Goal: Task Accomplishment & Management: Manage account settings

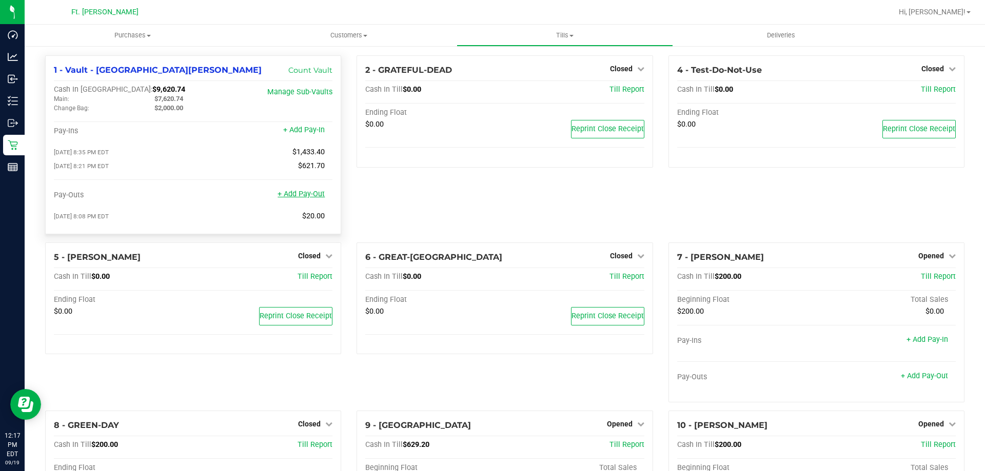
click at [320, 193] on link "+ Add Pay-Out" at bounding box center [301, 194] width 47 height 9
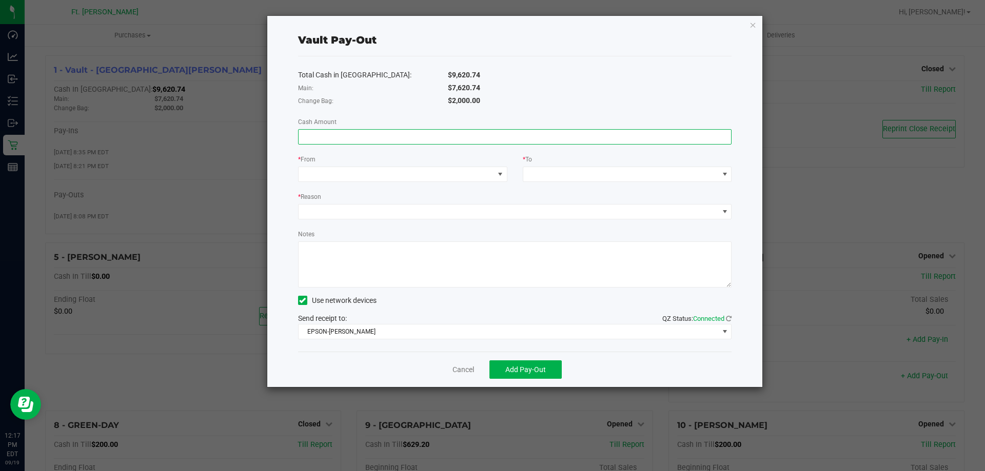
click at [403, 142] on input at bounding box center [515, 137] width 433 height 14
type input "$7,620.74"
click at [401, 172] on span at bounding box center [396, 174] width 195 height 14
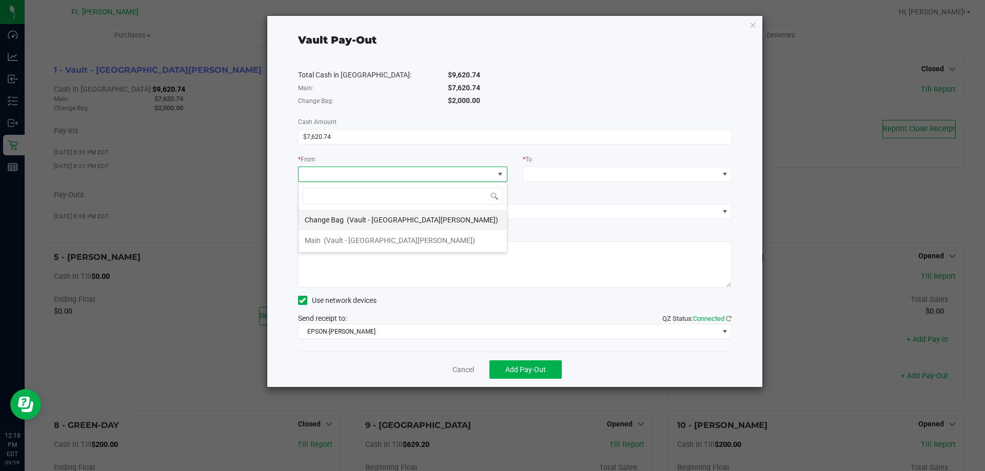
scroll to position [15, 209]
click at [362, 238] on span "(Vault - [GEOGRAPHIC_DATA][PERSON_NAME])" at bounding box center [399, 240] width 151 height 8
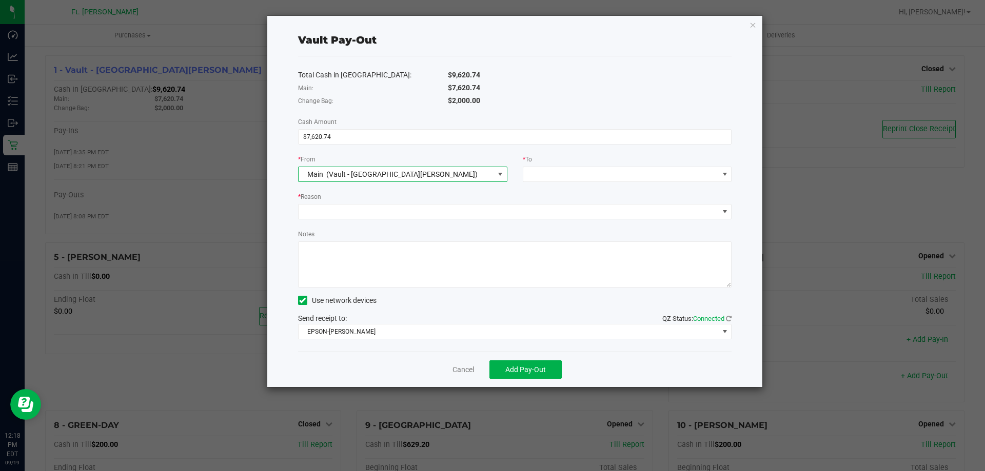
click at [563, 182] on div "Total Cash in Vault: $9,620.74 Main: $7,620.74 Change Bag: $2,000.00 Cash Amoun…" at bounding box center [515, 203] width 434 height 295
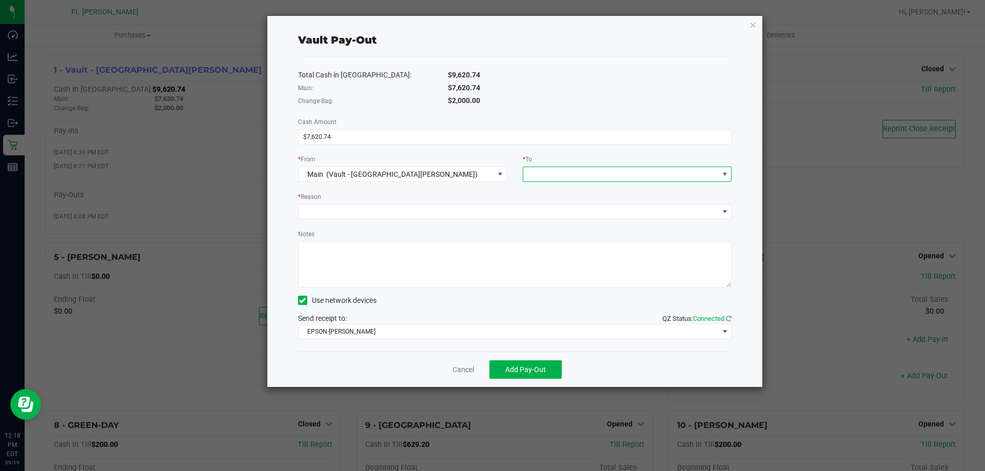
click at [560, 167] on span at bounding box center [627, 174] width 209 height 15
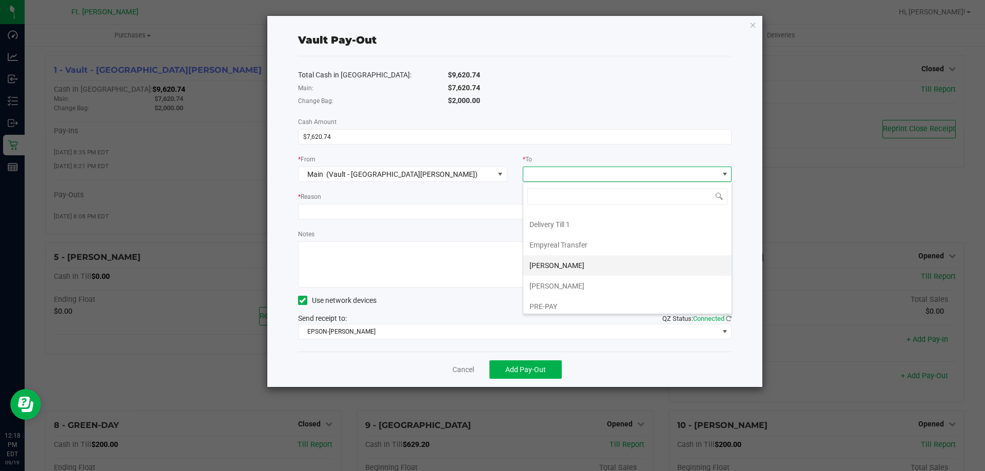
scroll to position [82, 0]
click at [603, 246] on li "Empyreal Transfer" at bounding box center [627, 240] width 208 height 21
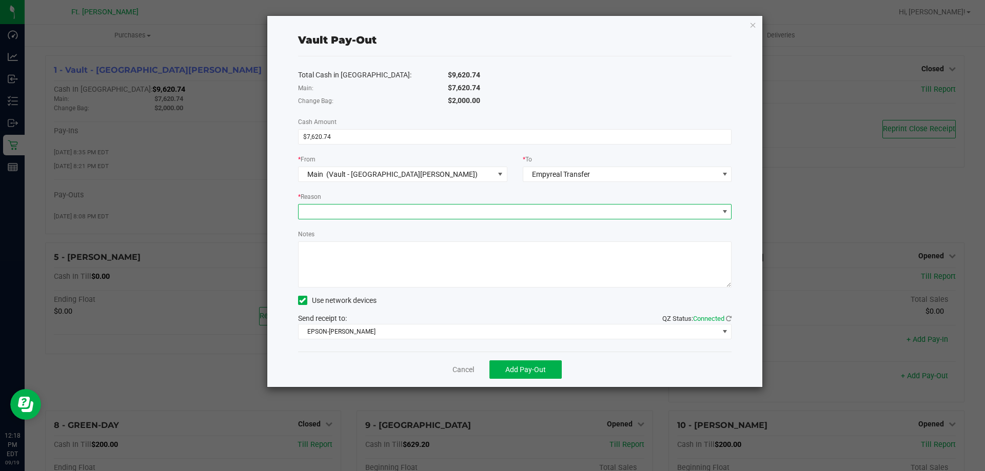
click at [618, 215] on span at bounding box center [509, 212] width 420 height 14
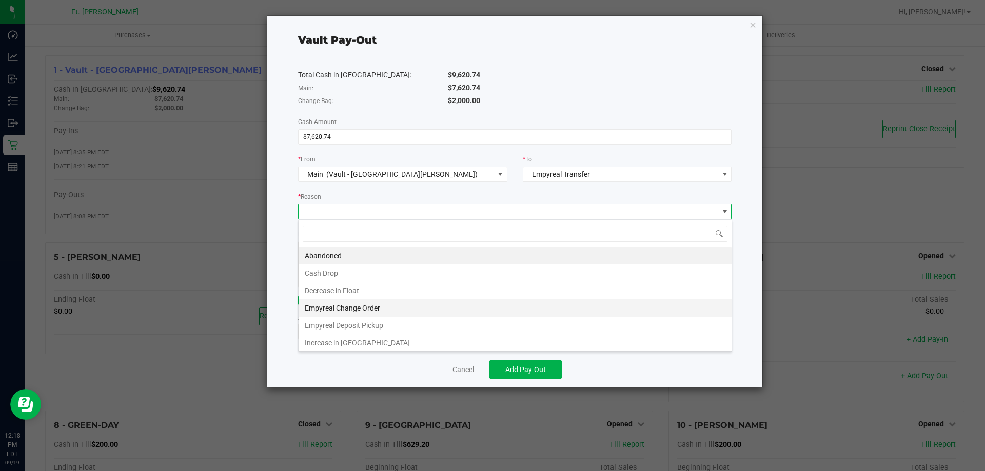
scroll to position [15, 433]
click at [462, 322] on li "Empyreal Deposit Pickup" at bounding box center [515, 325] width 433 height 17
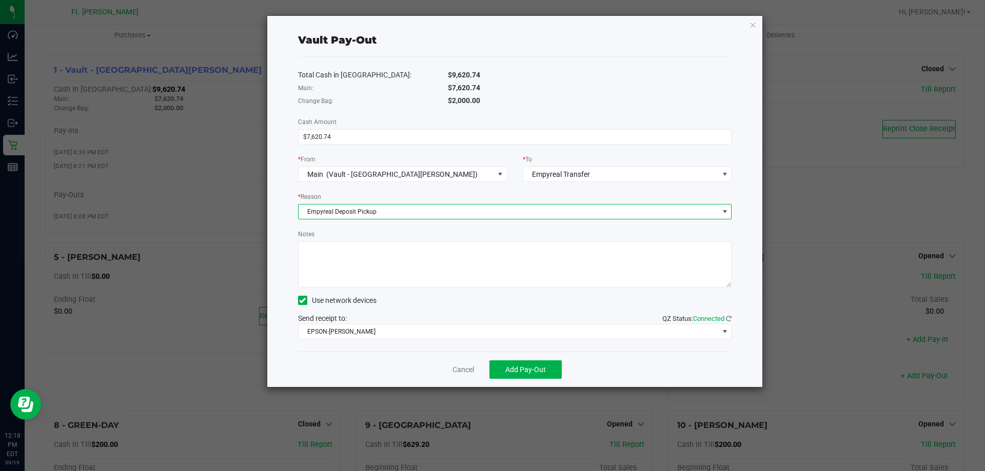
click at [481, 282] on textarea "Notes" at bounding box center [515, 265] width 434 height 46
type textarea "CO for 800 as well"
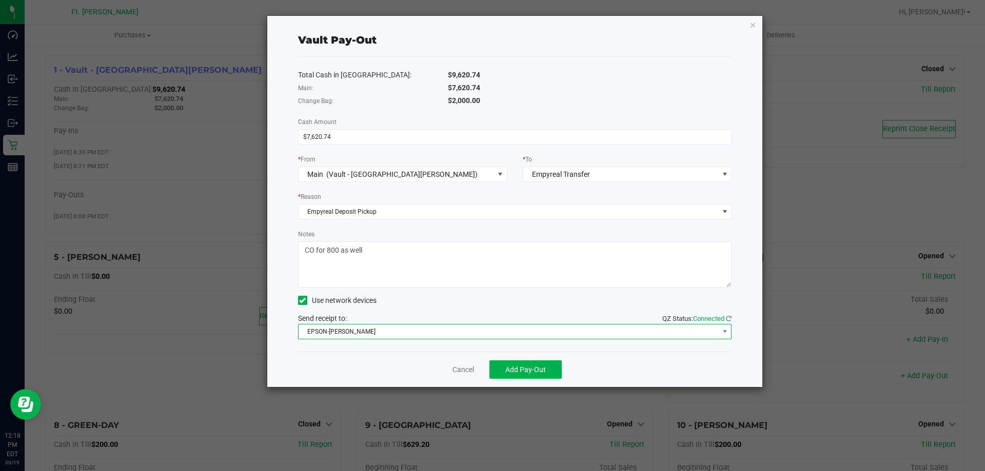
click at [547, 327] on span "EPSON-[PERSON_NAME]" at bounding box center [509, 332] width 420 height 14
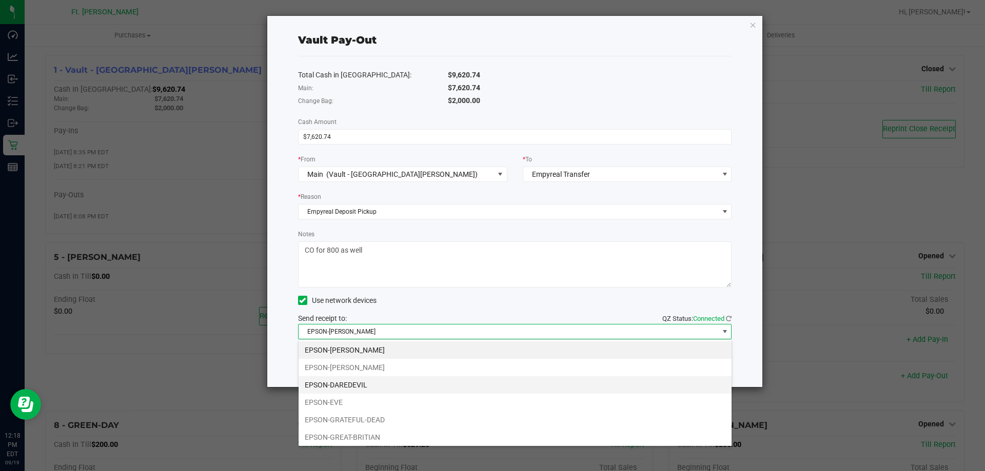
click at [467, 381] on li "EPSON-DAREDEVIL" at bounding box center [515, 385] width 433 height 17
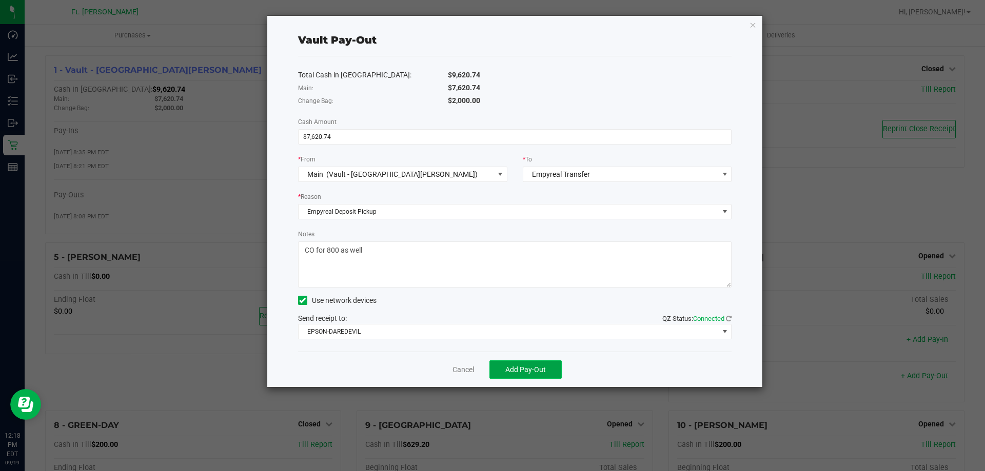
click at [520, 361] on button "Add Pay-Out" at bounding box center [525, 370] width 72 height 18
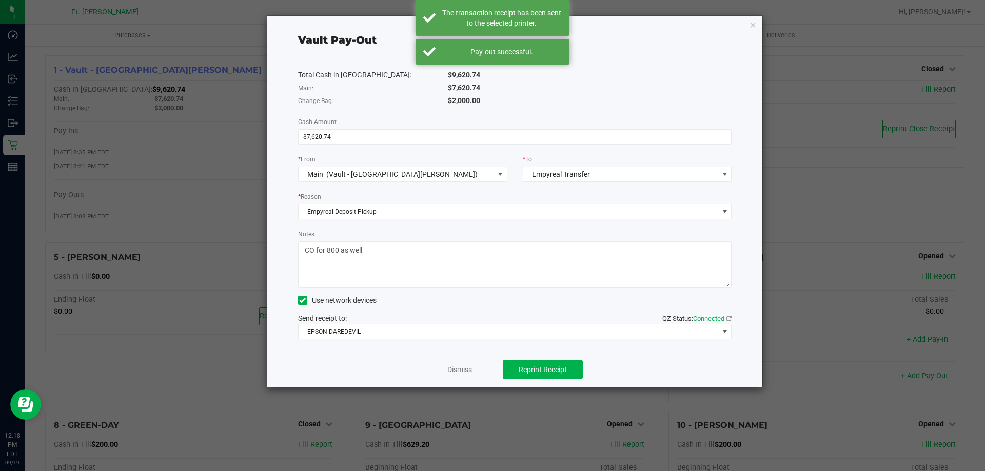
click at [385, 343] on div "Total Cash in Vault: $9,620.74 Main: $7,620.74 Change Bag: $2,000.00 Cash Amoun…" at bounding box center [515, 203] width 434 height 295
click at [391, 334] on span "EPSON-DAREDEVIL" at bounding box center [509, 332] width 420 height 14
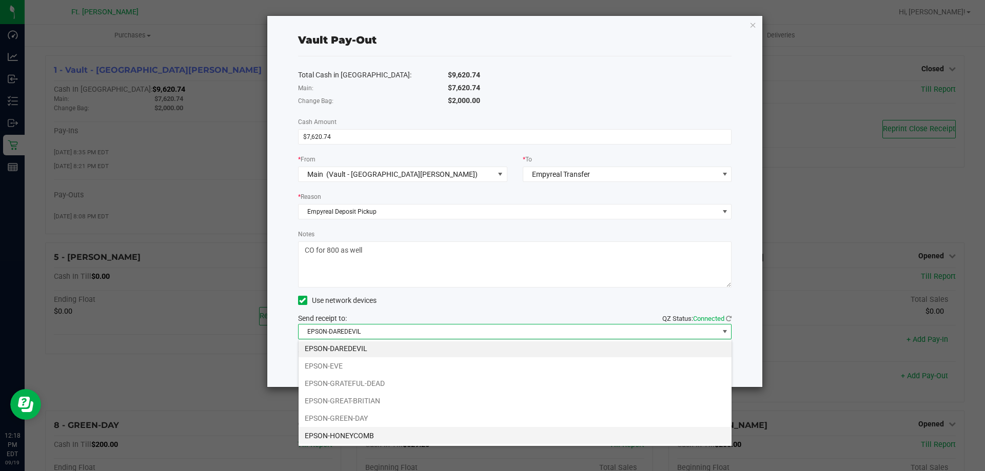
scroll to position [72, 0]
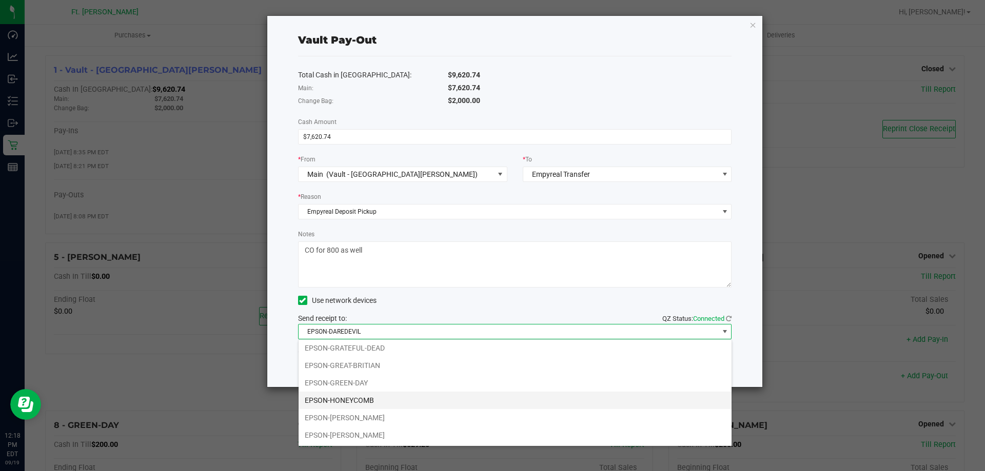
click at [391, 400] on li "EPSON-HONEYCOMB" at bounding box center [515, 400] width 433 height 17
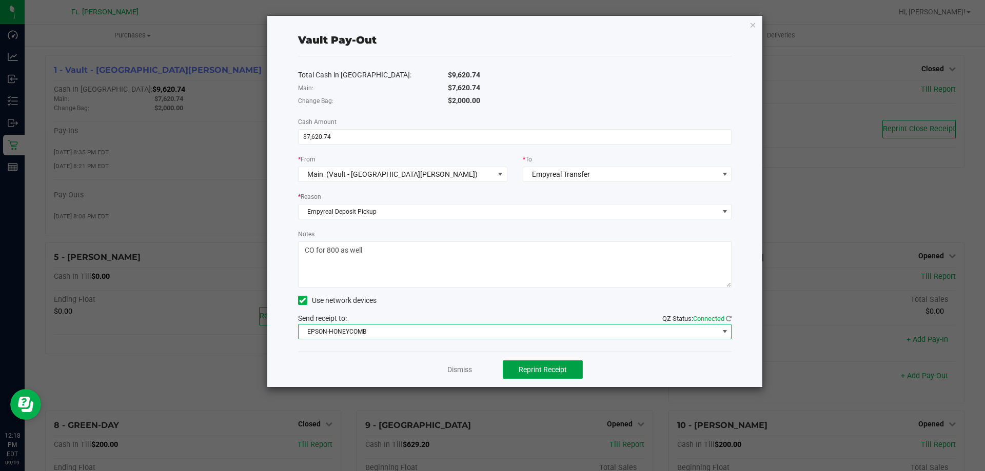
click at [556, 366] on span "Reprint Receipt" at bounding box center [543, 370] width 48 height 8
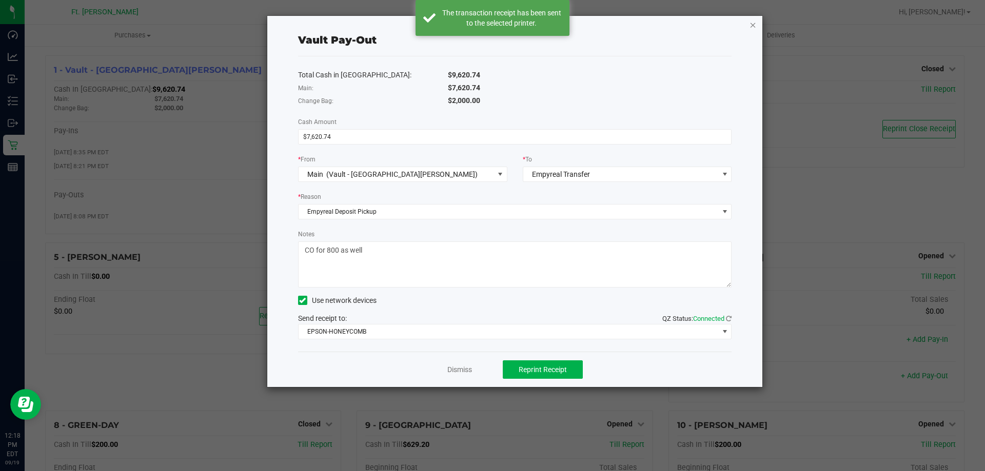
click at [751, 25] on icon "button" at bounding box center [752, 24] width 7 height 12
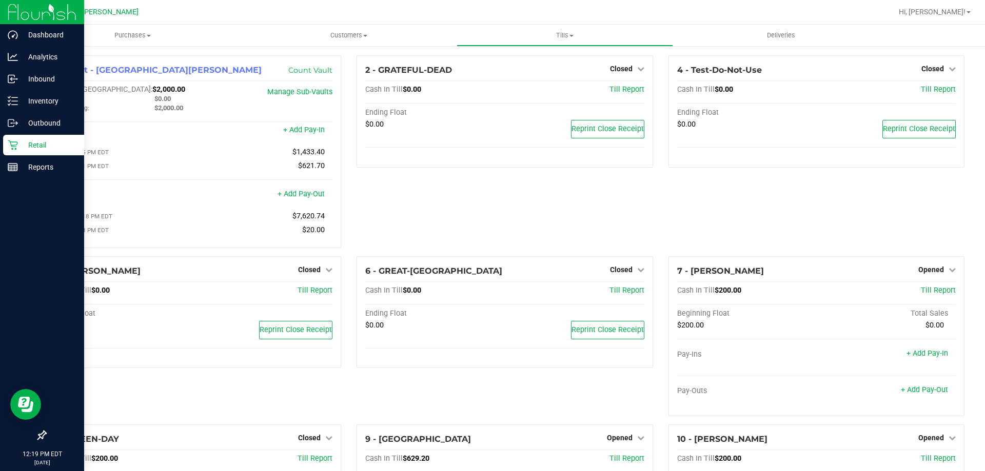
click at [10, 146] on icon at bounding box center [13, 145] width 10 height 10
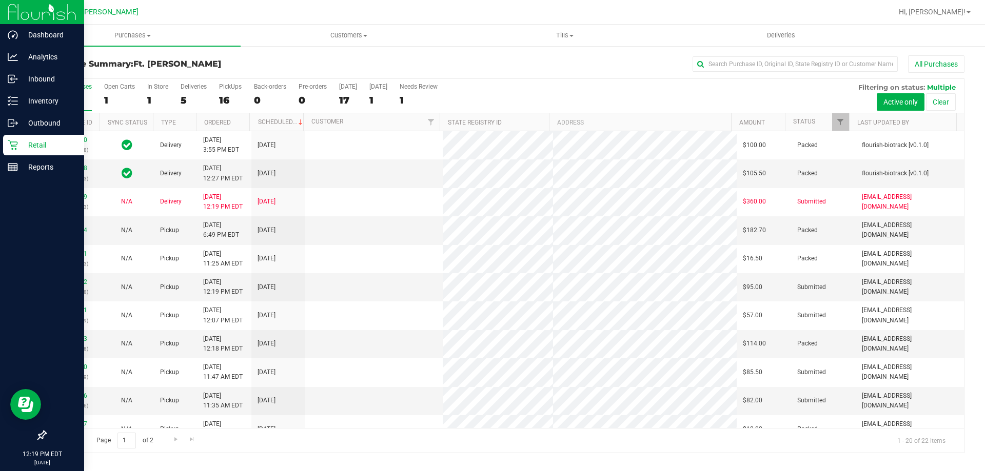
click at [191, 88] on div "Deliveries" at bounding box center [194, 86] width 26 height 7
click at [0, 0] on input "Deliveries 5" at bounding box center [0, 0] width 0 height 0
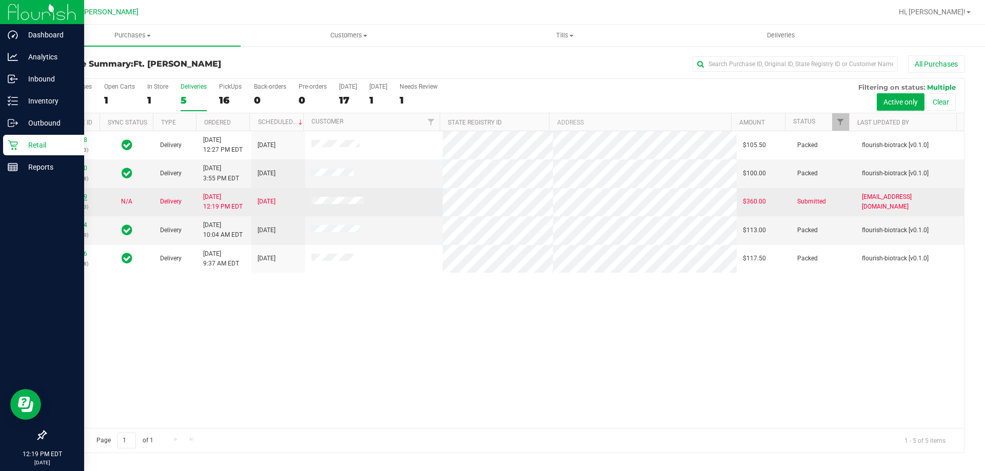
click at [74, 197] on link "11971839" at bounding box center [72, 196] width 29 height 7
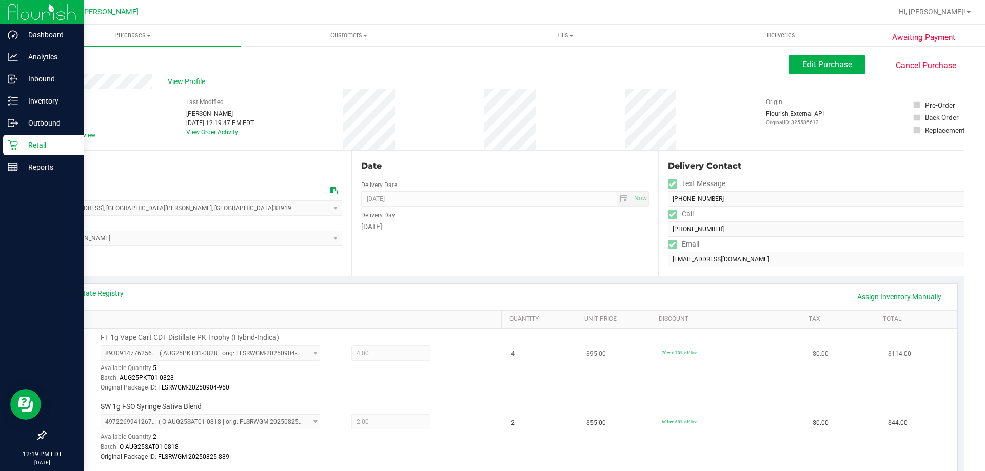
scroll to position [205, 0]
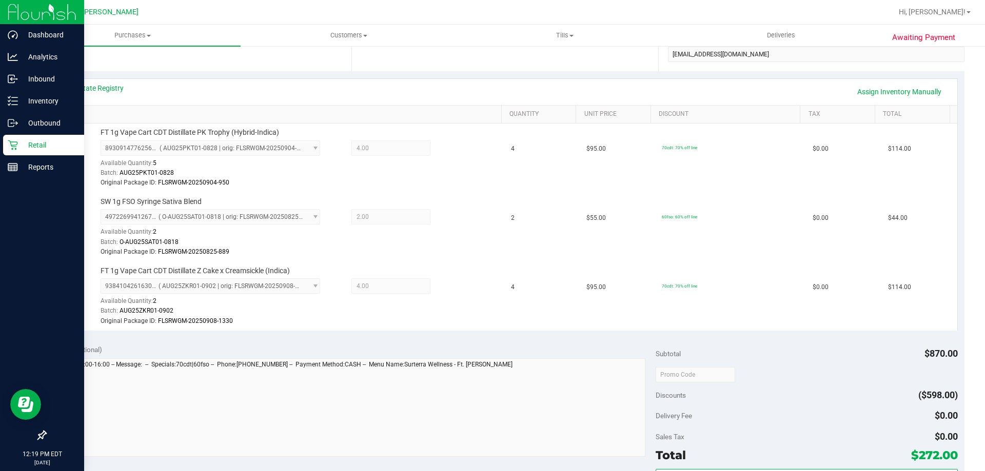
click at [93, 77] on div "View State Registry Assign Inventory Manually SKU Quantity Unit Price Discount …" at bounding box center [504, 204] width 919 height 266
click at [97, 88] on link "View State Registry" at bounding box center [93, 88] width 62 height 10
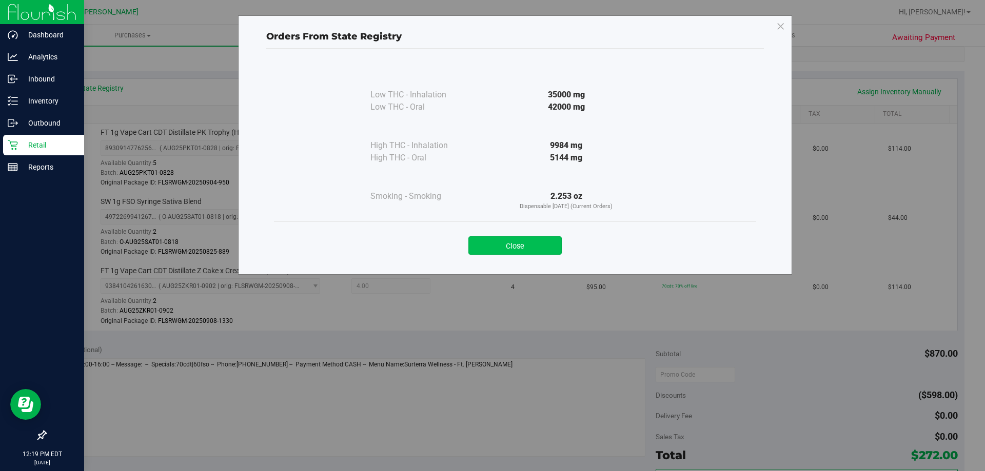
click at [527, 237] on button "Close" at bounding box center [514, 245] width 93 height 18
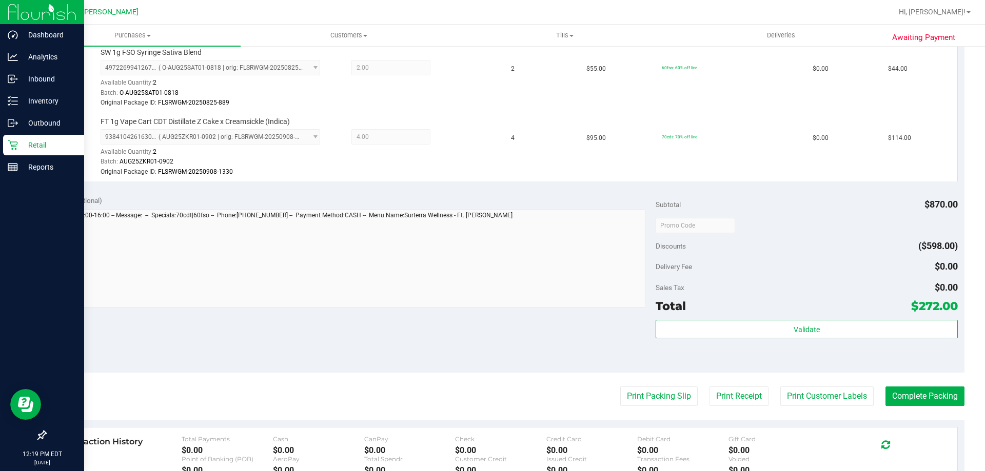
scroll to position [359, 0]
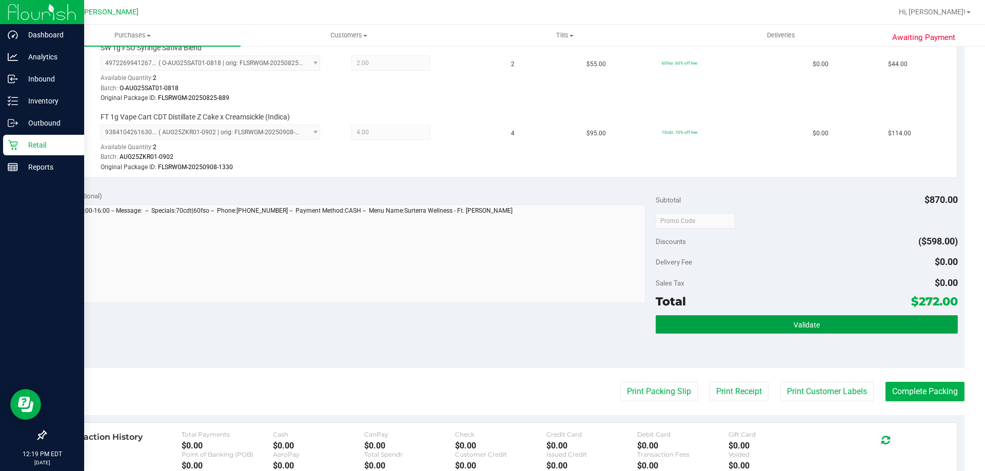
click at [905, 322] on button "Validate" at bounding box center [807, 324] width 302 height 18
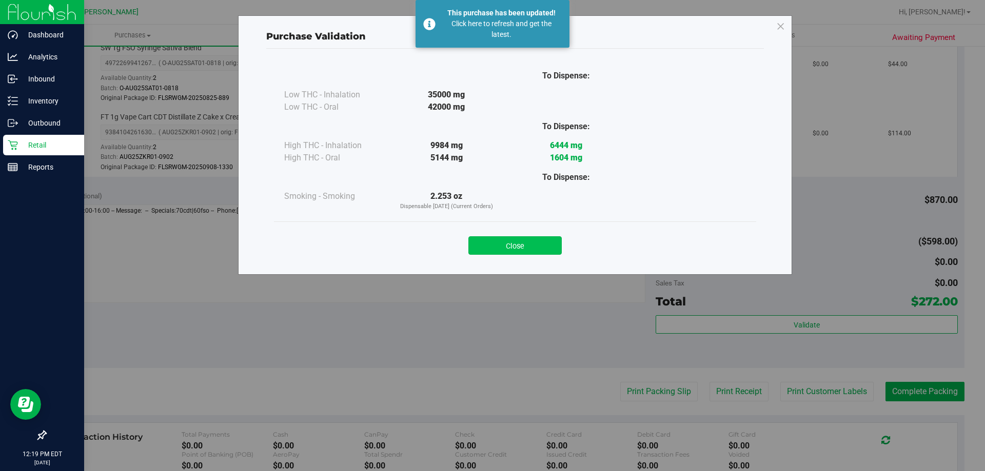
click at [496, 237] on button "Close" at bounding box center [514, 245] width 93 height 18
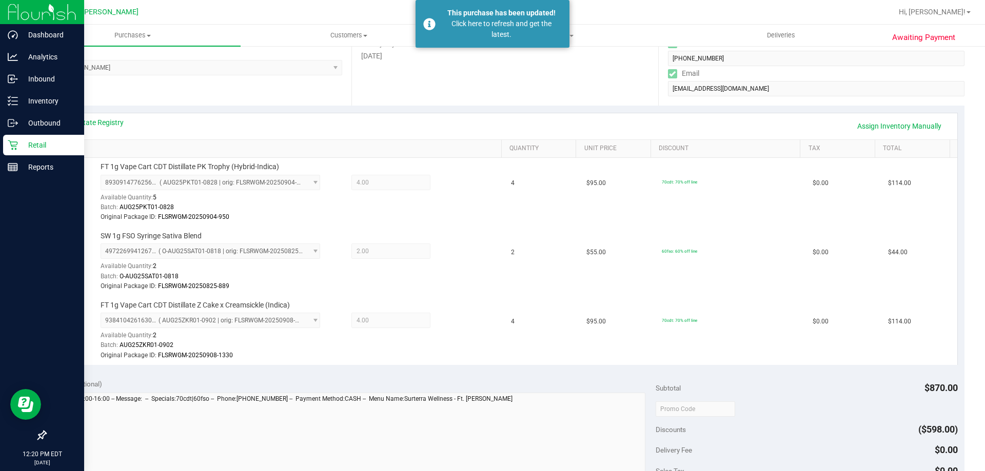
scroll to position [0, 0]
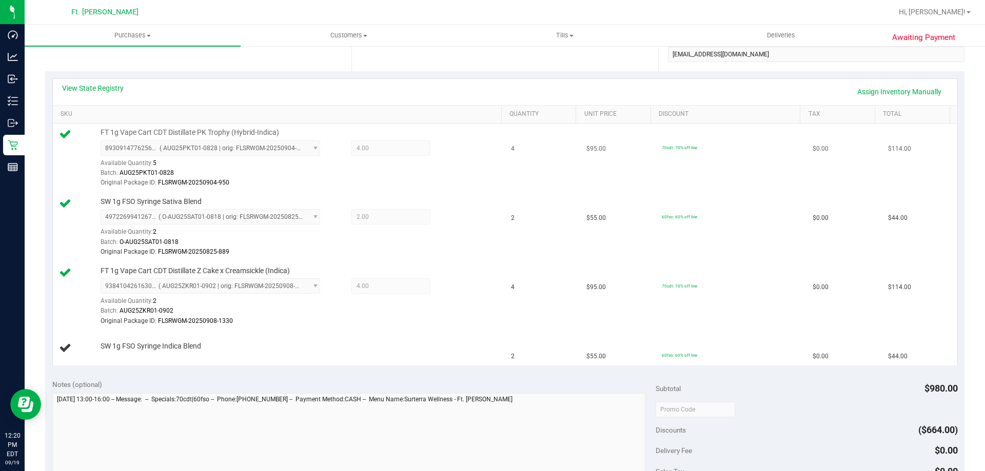
scroll to position [256, 0]
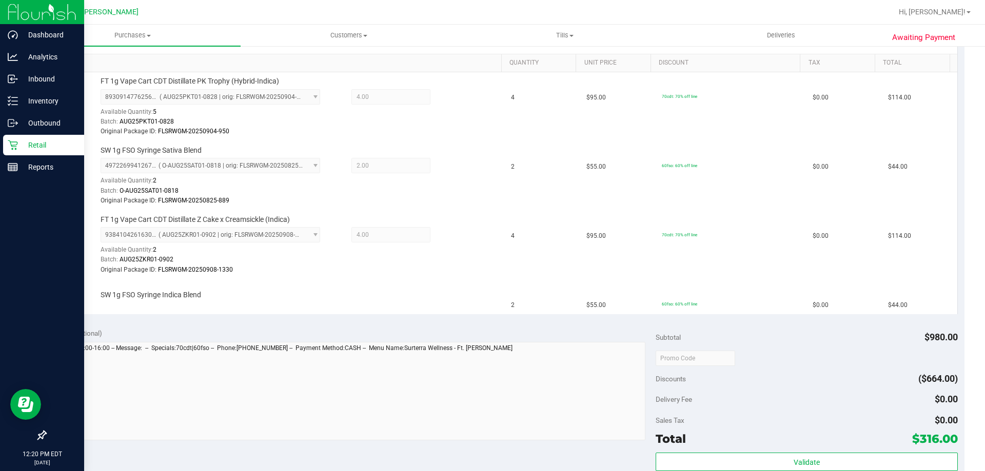
click at [11, 135] on div "Retail" at bounding box center [43, 145] width 81 height 21
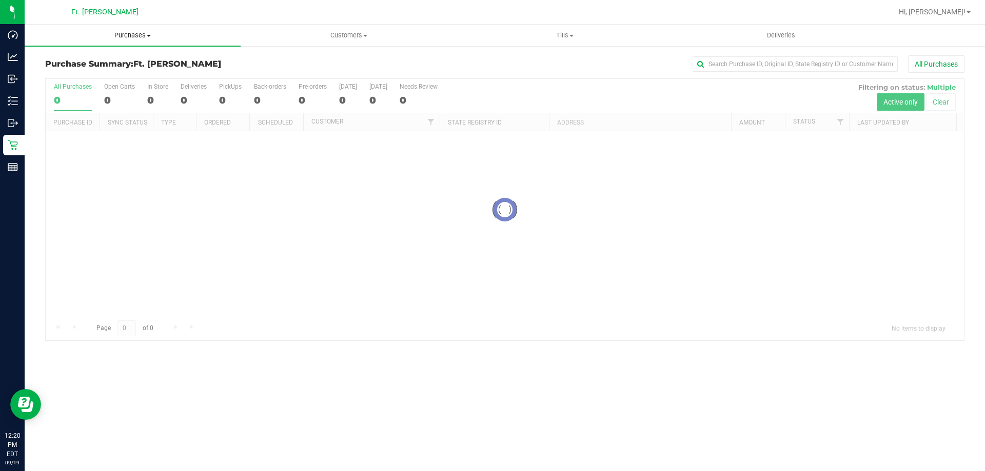
click at [107, 36] on span "Purchases" at bounding box center [133, 35] width 216 height 9
click at [98, 74] on li "Fulfillment" at bounding box center [133, 74] width 216 height 12
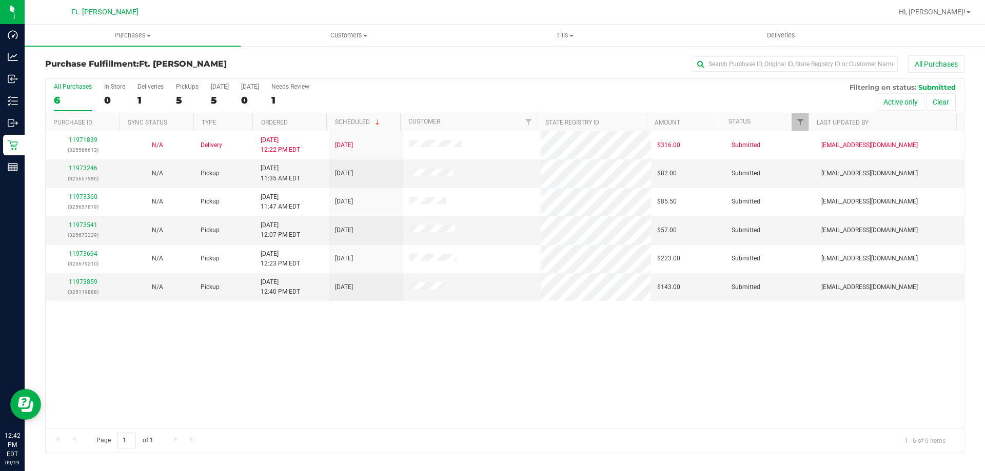
click at [75, 100] on div "6" at bounding box center [73, 100] width 38 height 12
click at [0, 0] on input "All Purchases 6" at bounding box center [0, 0] width 0 height 0
